Goal: Task Accomplishment & Management: Use online tool/utility

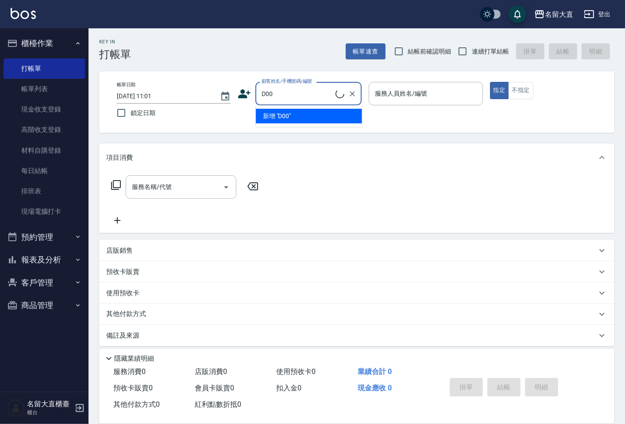
type input "新客人 姓名未設定/D00/null"
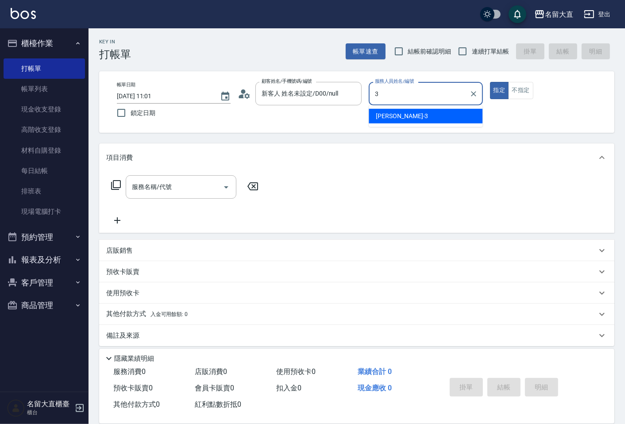
type input "[PERSON_NAME]3"
type button "true"
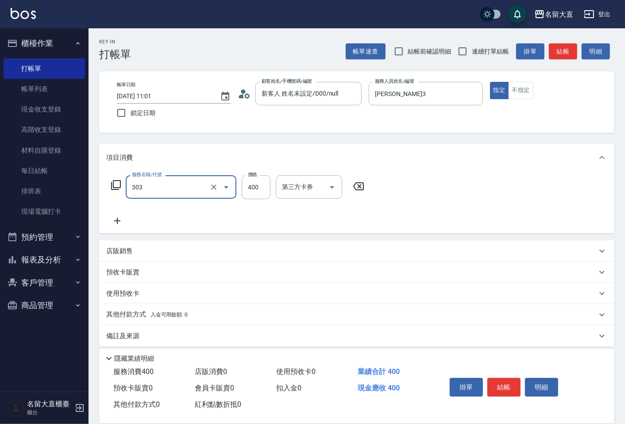
type input "剪髮(C級)(303)"
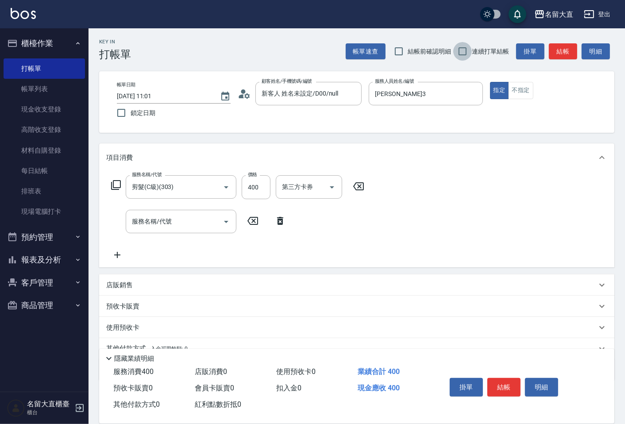
drag, startPoint x: 89, startPoint y: 20, endPoint x: 458, endPoint y: 49, distance: 370.2
click at [458, 49] on input "連續打單結帳" at bounding box center [462, 51] width 19 height 19
checkbox input "true"
click at [555, 51] on button "結帳" at bounding box center [563, 51] width 28 height 16
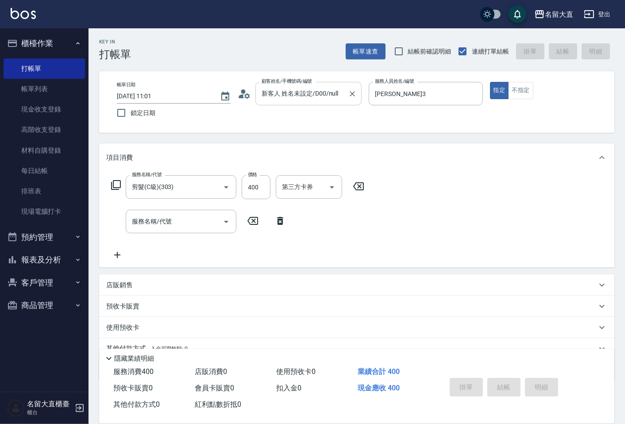
type input "[DATE] 14:39"
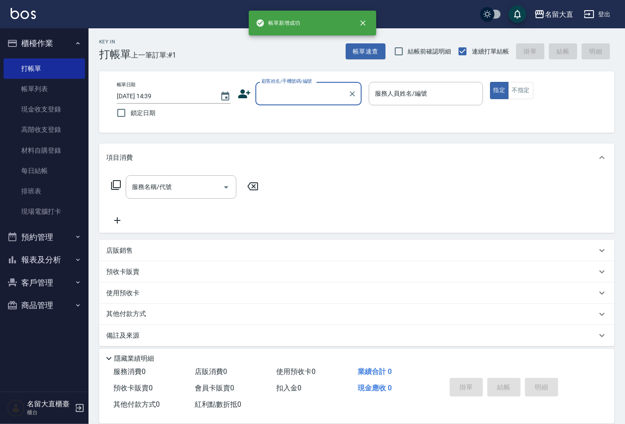
click at [284, 98] on input "顧客姓名/手機號碼/編號" at bounding box center [301, 93] width 85 height 15
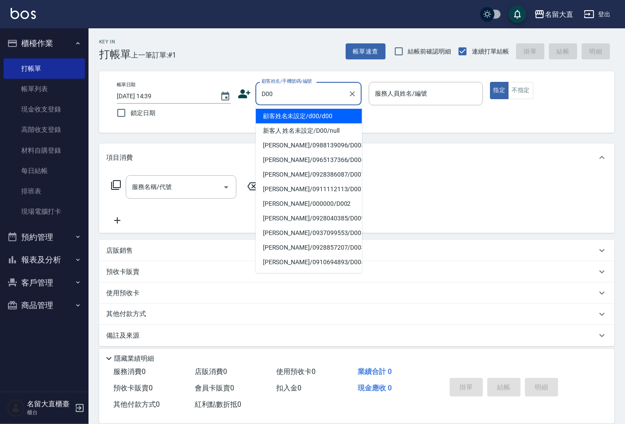
type input "顧客姓名未設定/d00/d00"
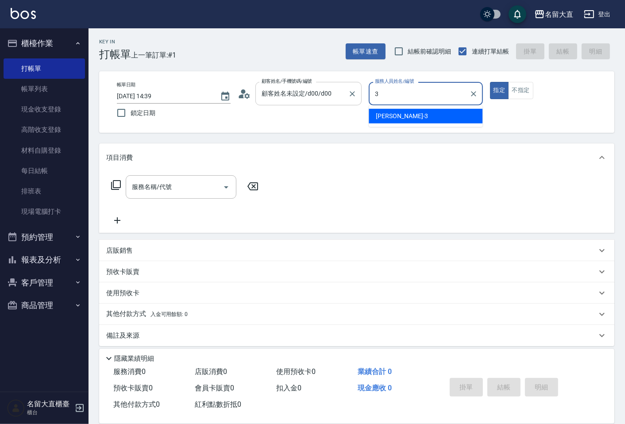
type input "[PERSON_NAME]3"
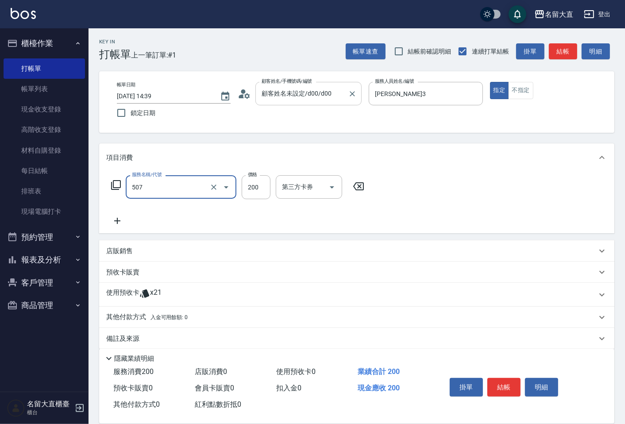
type input "兒童洗髮(507)"
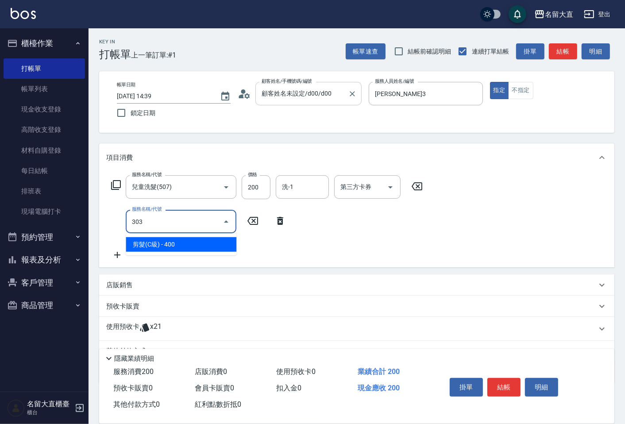
type input "剪髮(C級)(303)"
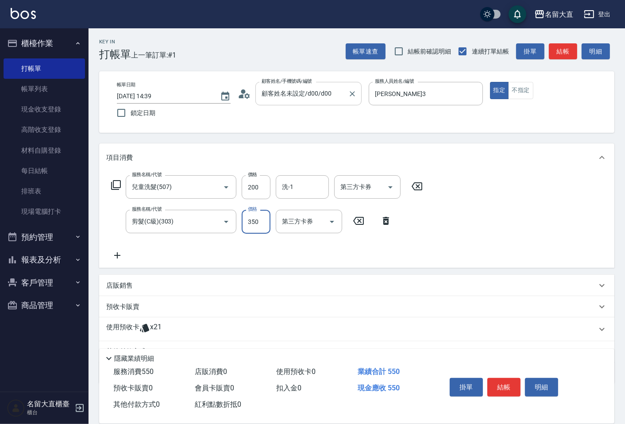
type input "350"
click at [520, 386] on div "掛單 結帳 明細" at bounding box center [504, 388] width 116 height 28
click at [511, 384] on button "結帳" at bounding box center [503, 387] width 33 height 19
